Goal: Task Accomplishment & Management: Use online tool/utility

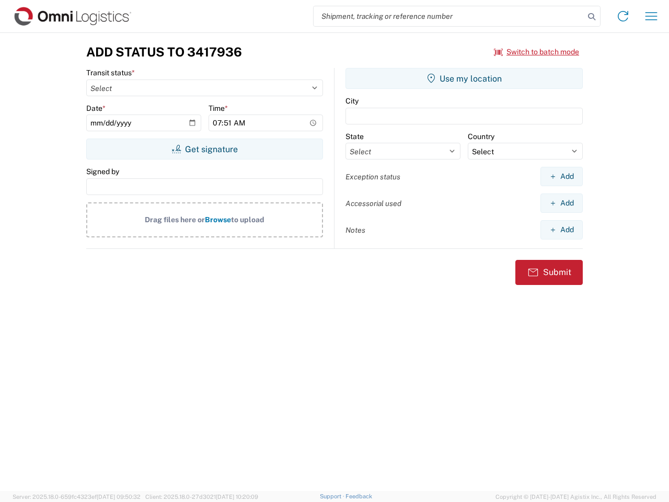
click at [449, 16] on input "search" at bounding box center [449, 16] width 271 height 20
click at [592, 17] on icon at bounding box center [591, 16] width 15 height 15
click at [623, 16] on icon at bounding box center [623, 16] width 17 height 17
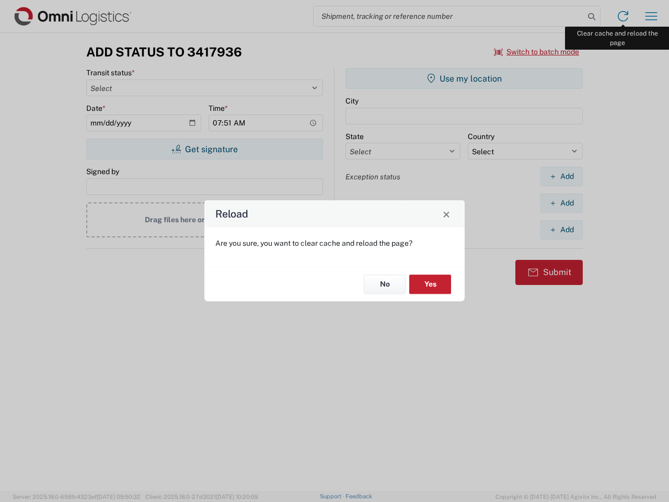
click at [651, 16] on div "Reload Are you sure, you want to clear cache and reload the page? No Yes" at bounding box center [334, 251] width 669 height 502
click at [537, 52] on div "Reload Are you sure, you want to clear cache and reload the page? No Yes" at bounding box center [334, 251] width 669 height 502
click at [204, 149] on div "Reload Are you sure, you want to clear cache and reload the page? No Yes" at bounding box center [334, 251] width 669 height 502
click at [464, 78] on div "Reload Are you sure, you want to clear cache and reload the page? No Yes" at bounding box center [334, 251] width 669 height 502
click at [561, 176] on div "Reload Are you sure, you want to clear cache and reload the page? No Yes" at bounding box center [334, 251] width 669 height 502
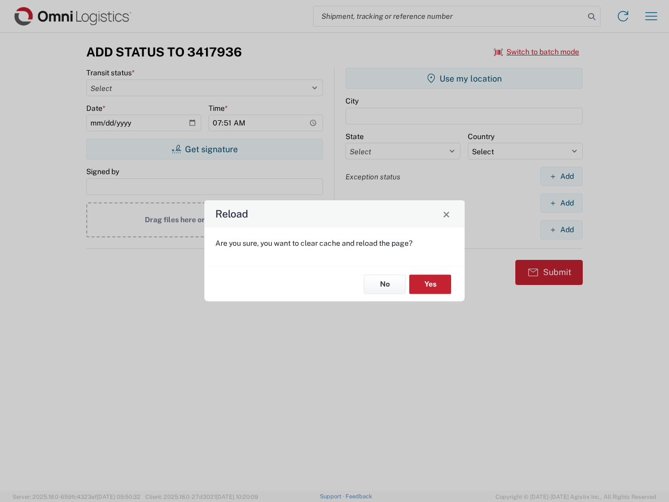
click at [561, 203] on div "Reload Are you sure, you want to clear cache and reload the page? No Yes" at bounding box center [334, 251] width 669 height 502
click at [561, 229] on div "Reload Are you sure, you want to clear cache and reload the page? No Yes" at bounding box center [334, 251] width 669 height 502
